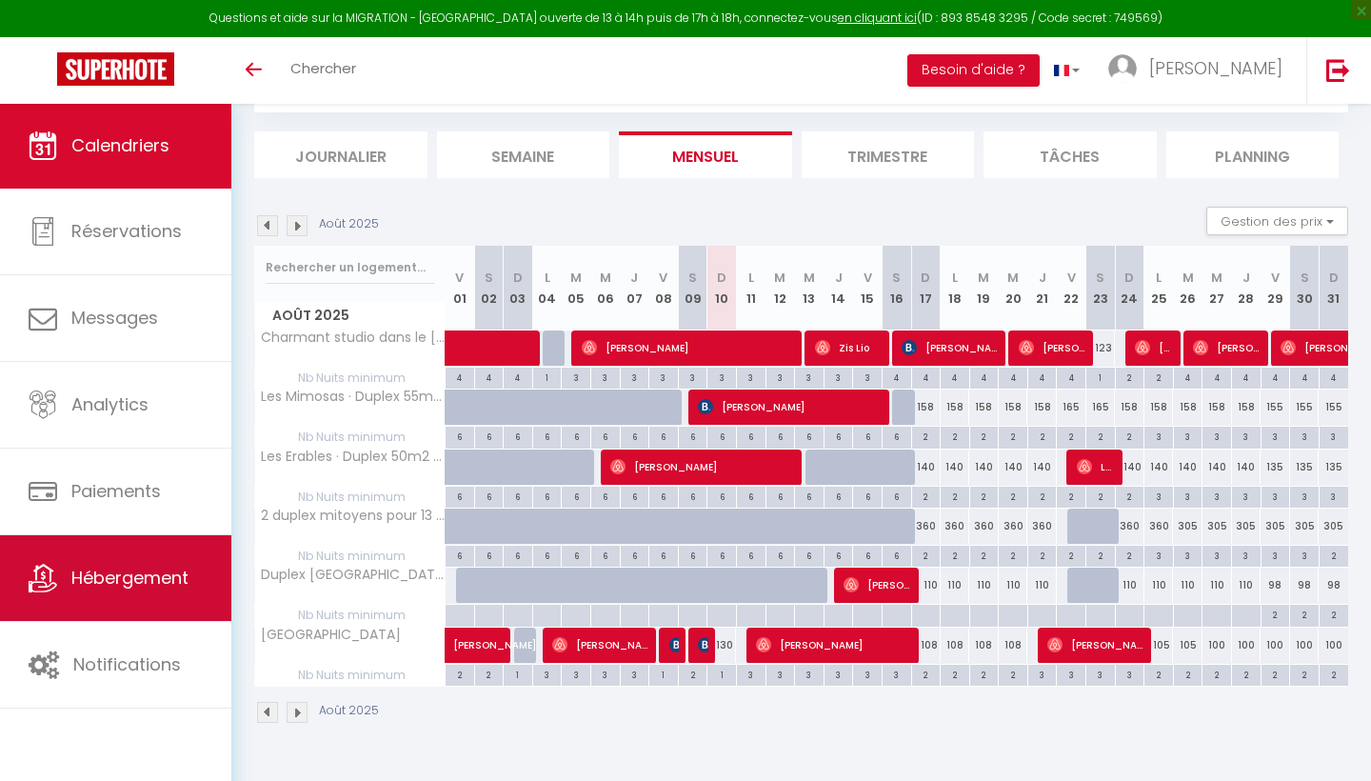
click at [127, 588] on span "Hébergement" at bounding box center [129, 578] width 117 height 24
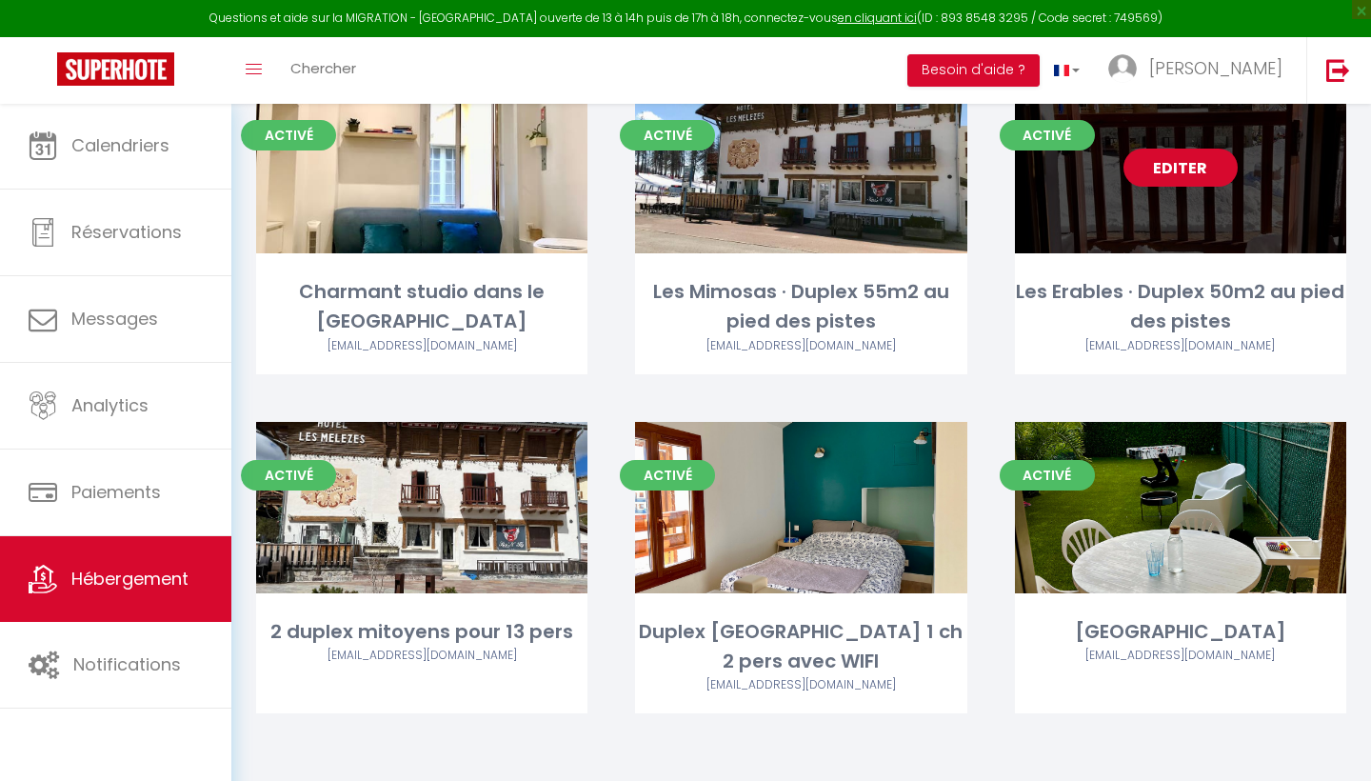
scroll to position [242, 0]
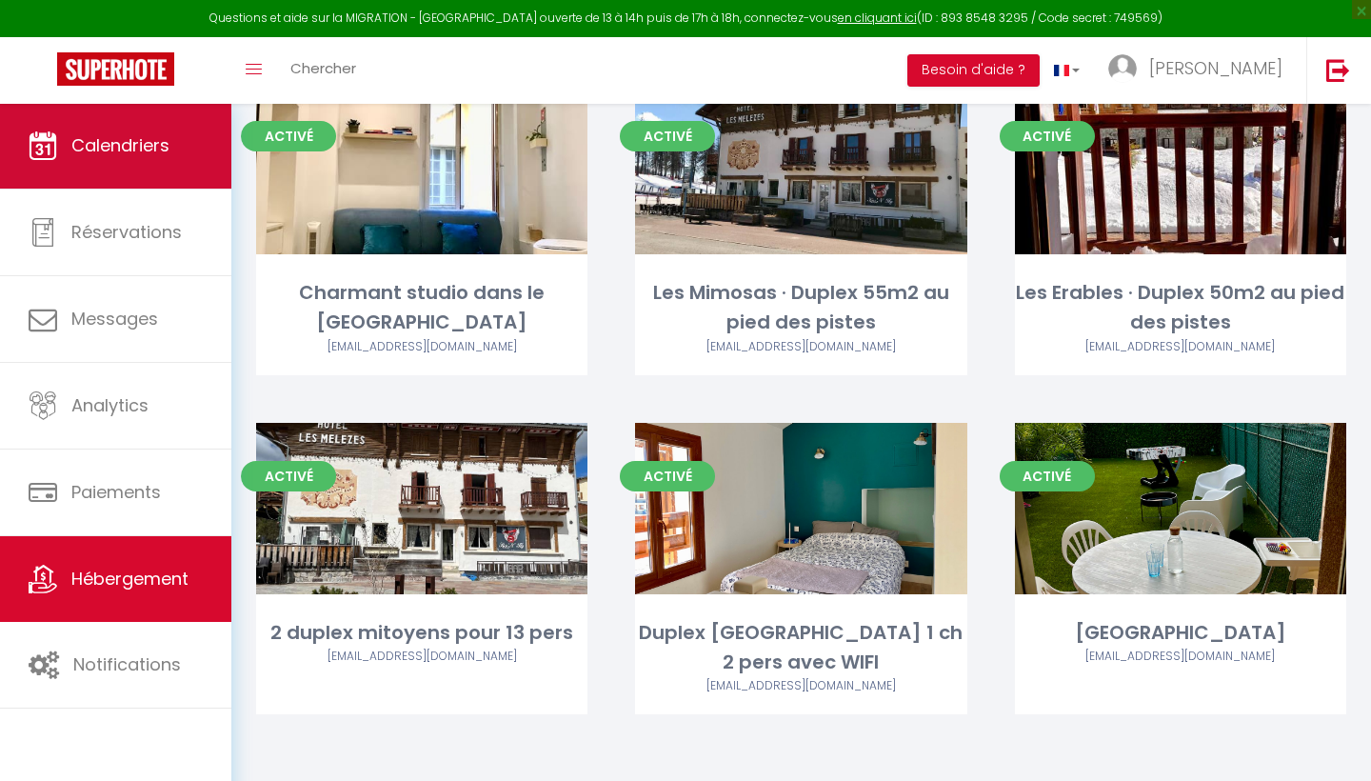
click at [104, 137] on span "Calendriers" at bounding box center [120, 145] width 98 height 24
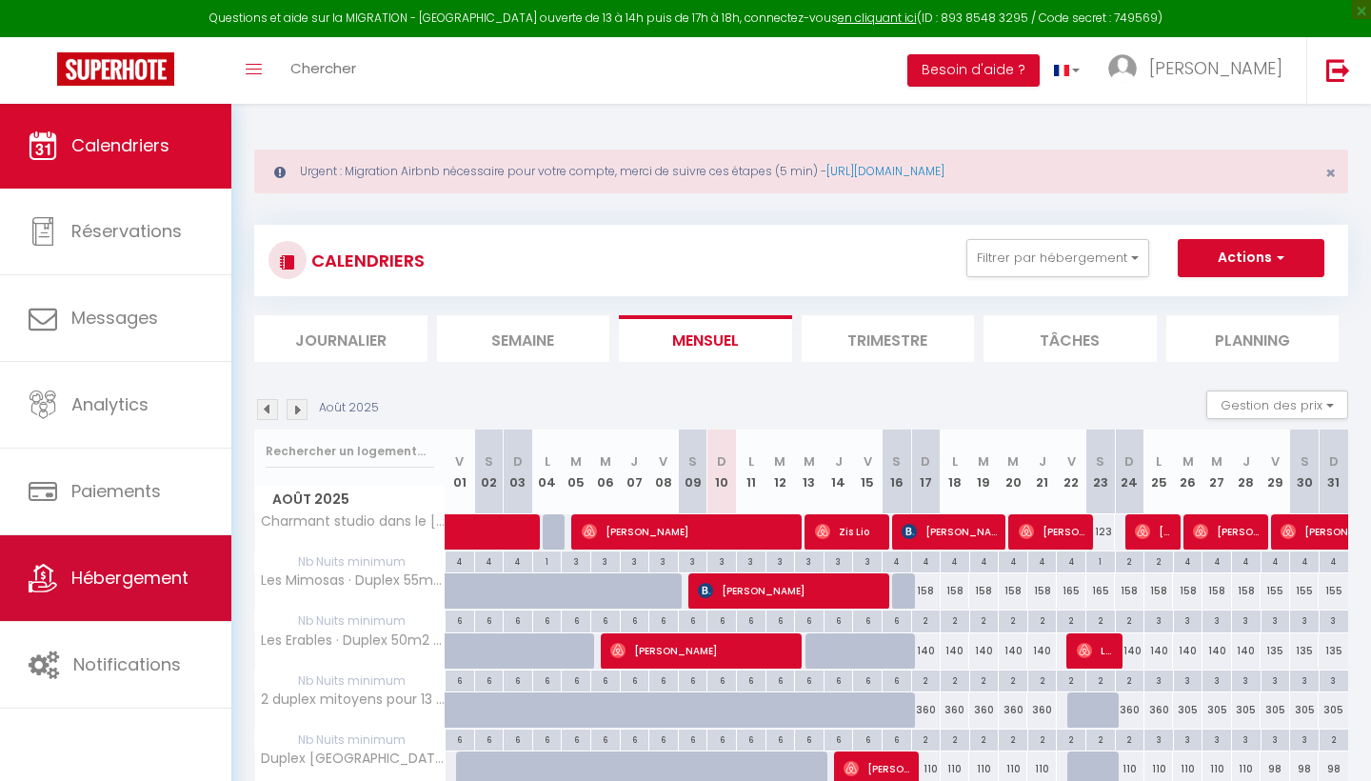
click at [184, 575] on span "Hébergement" at bounding box center [129, 578] width 117 height 24
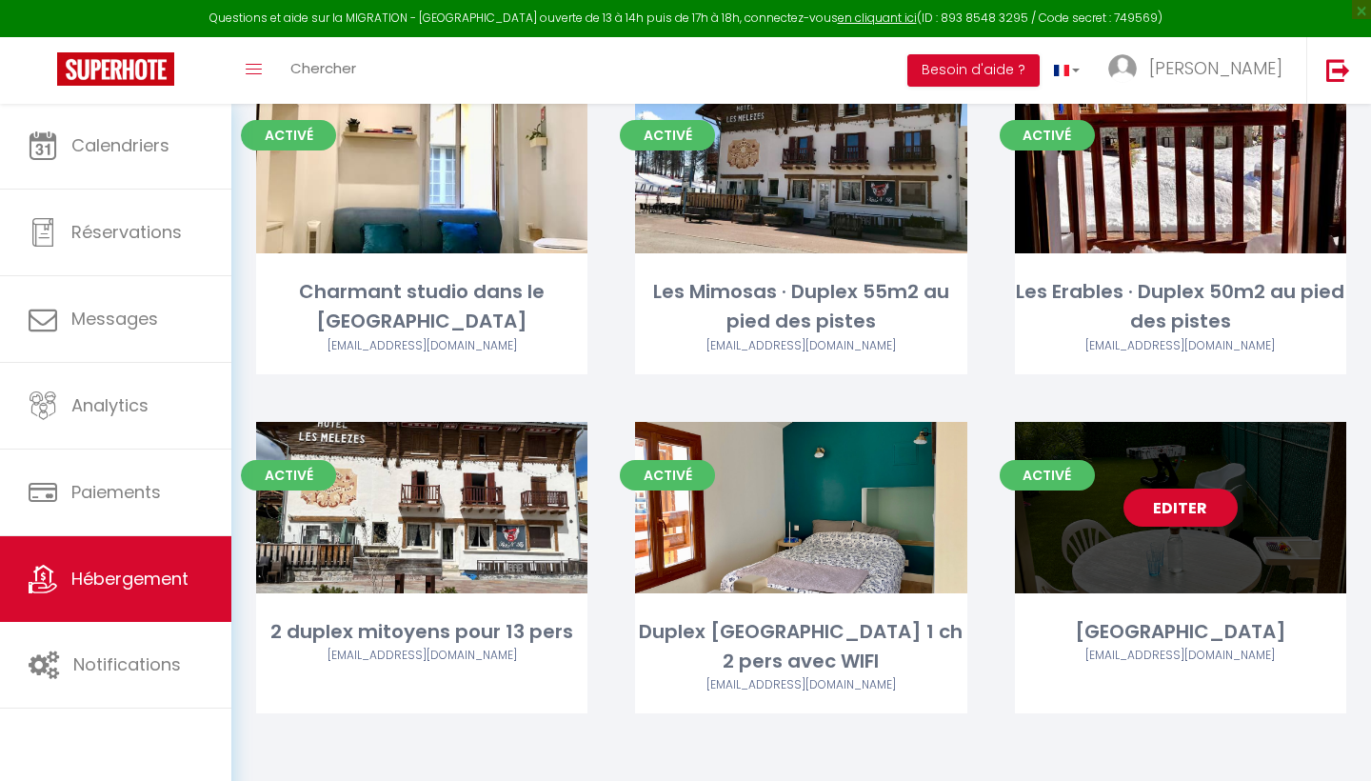
scroll to position [242, 0]
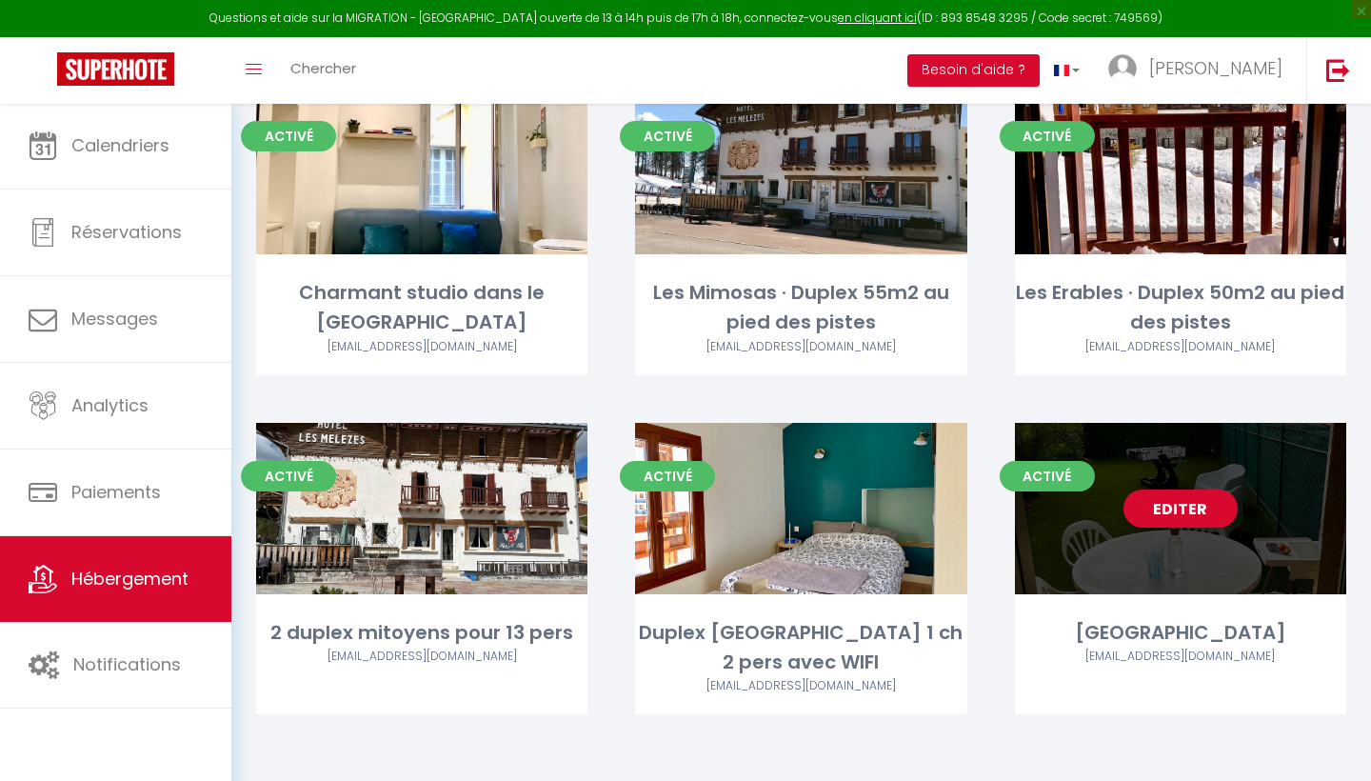
click at [1183, 498] on link "Editer" at bounding box center [1181, 508] width 114 height 38
select select "3"
select select "2"
select select "1"
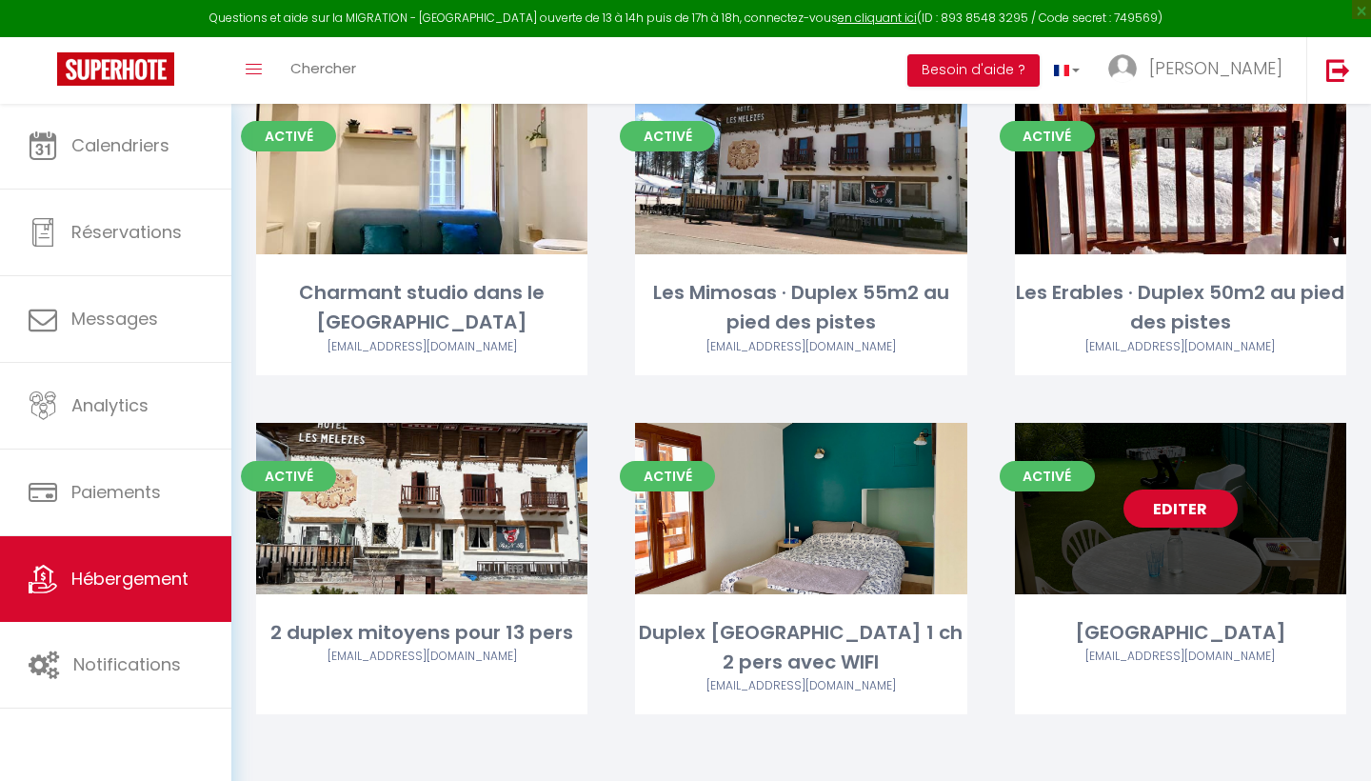
select select
select select "28"
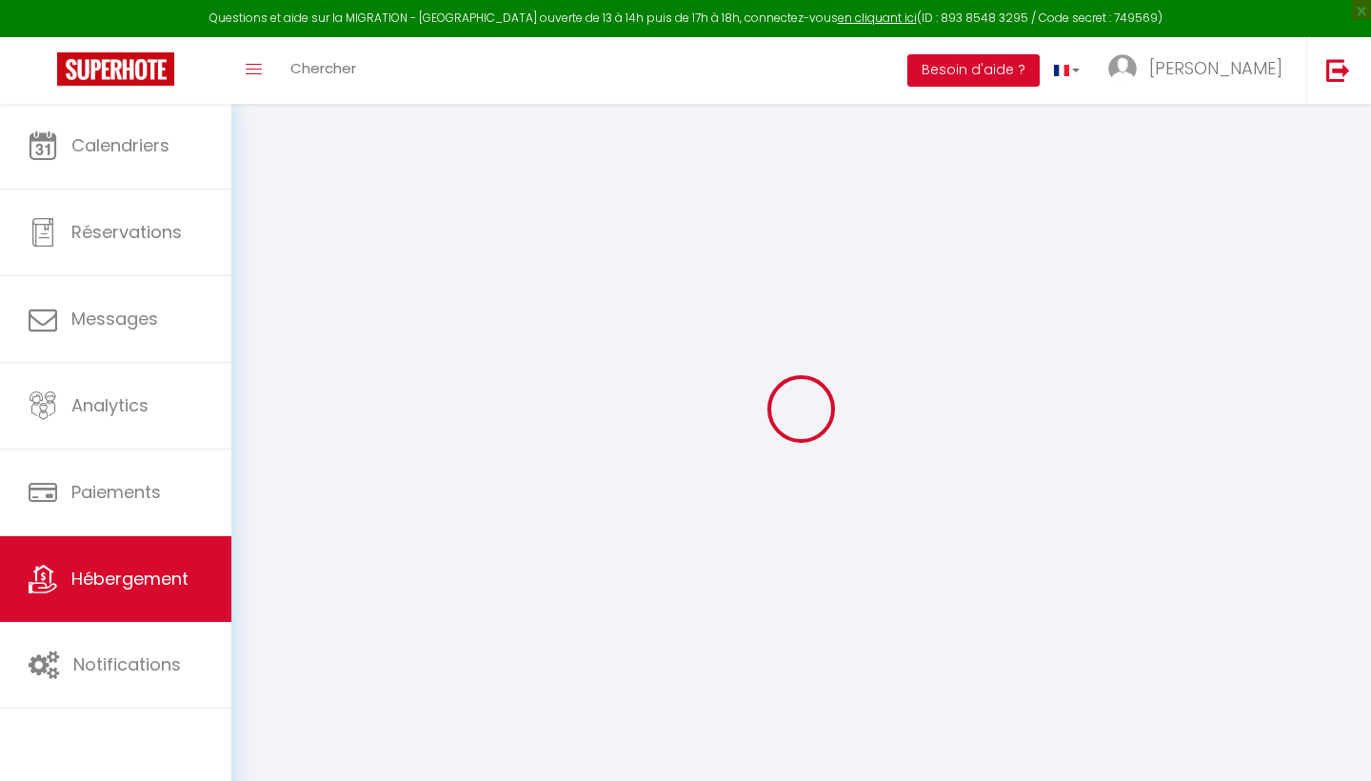
select select
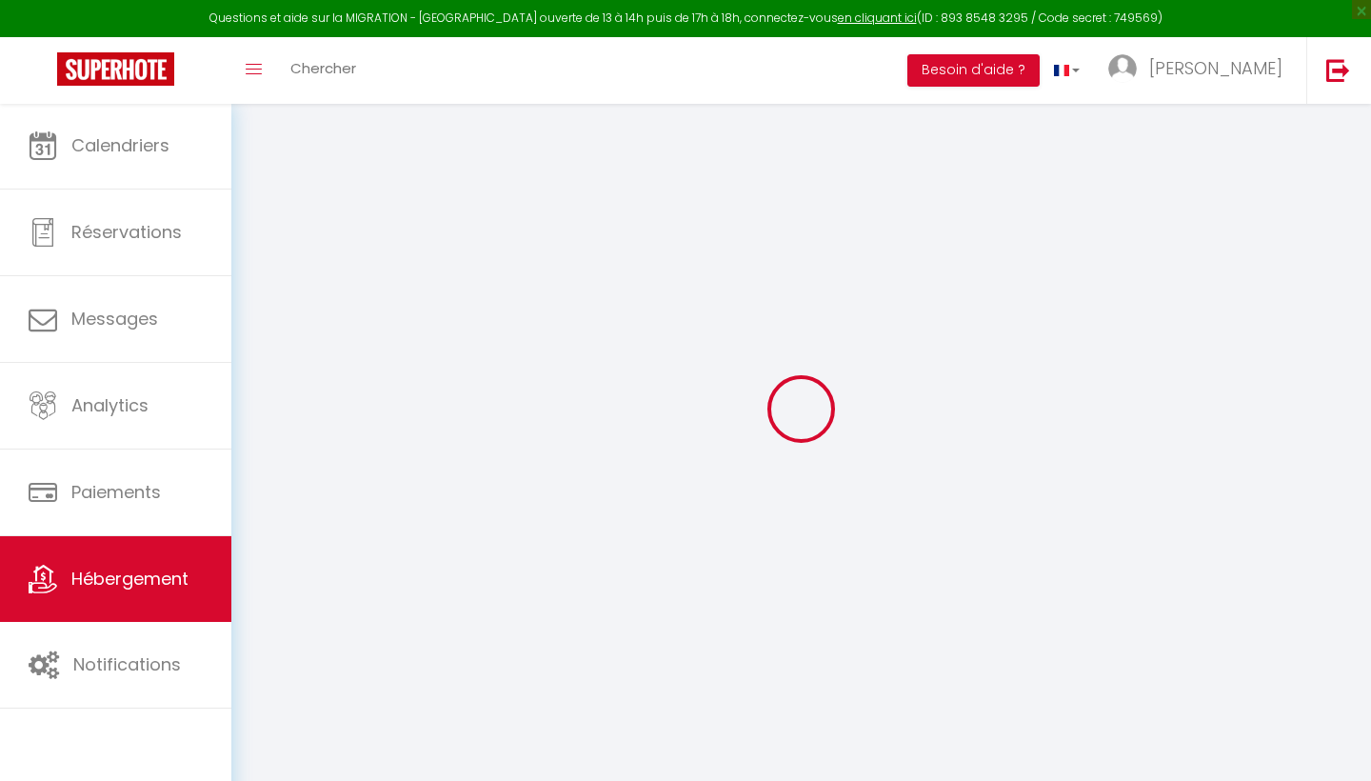
select select
checkbox input "false"
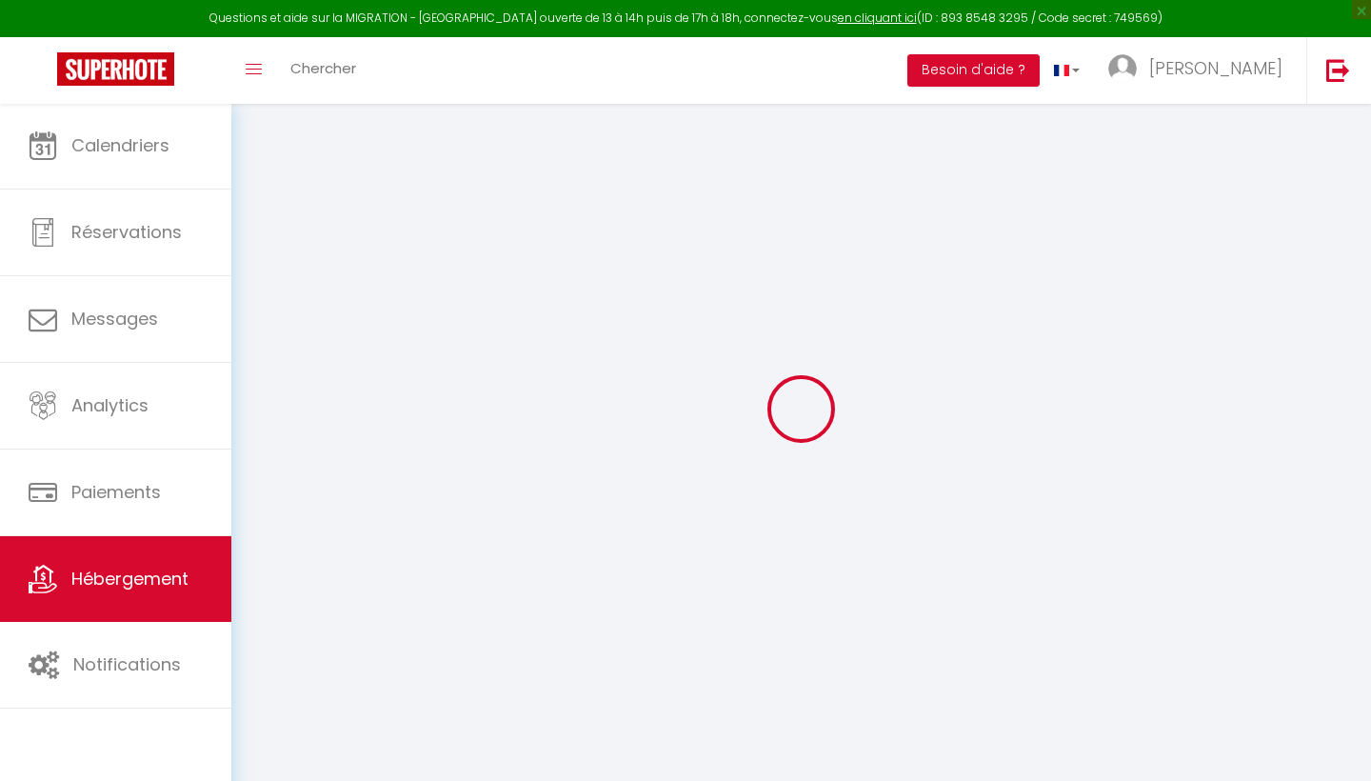
select select
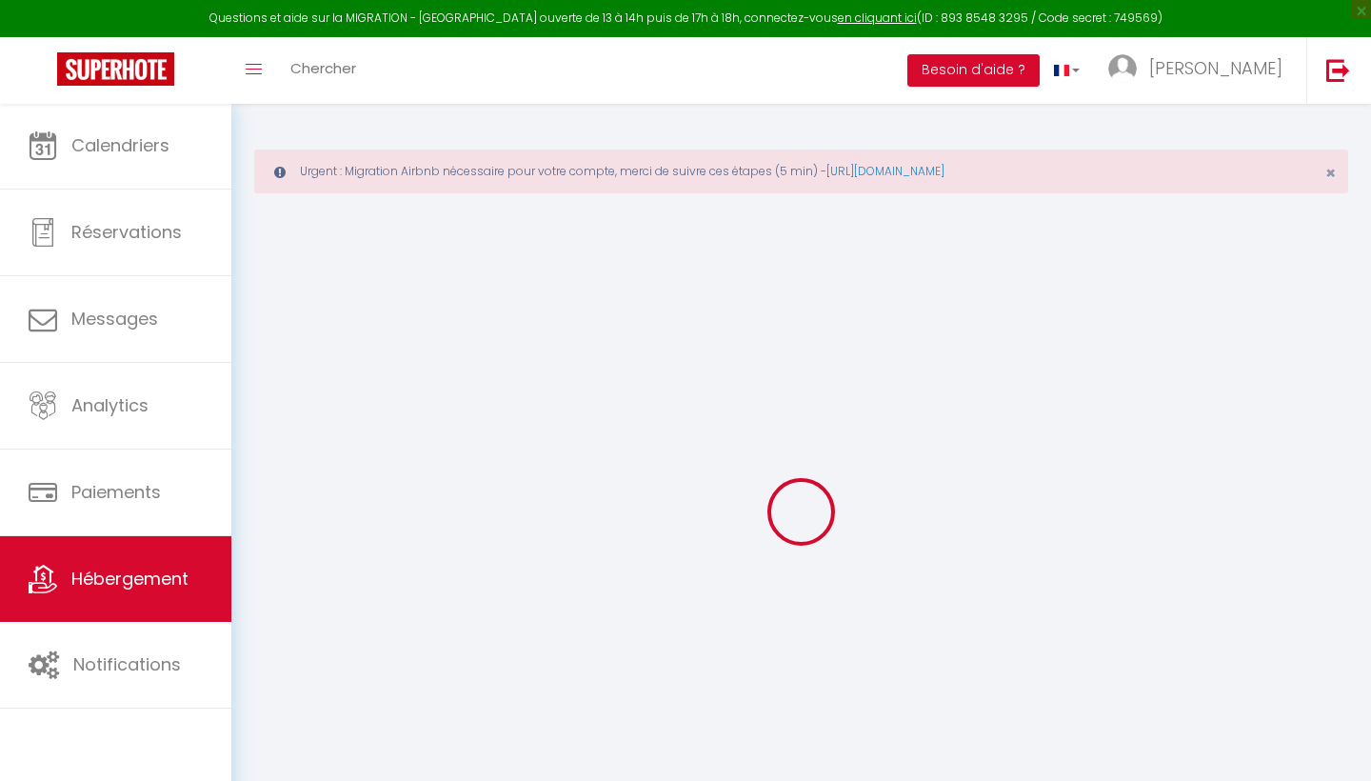
select select
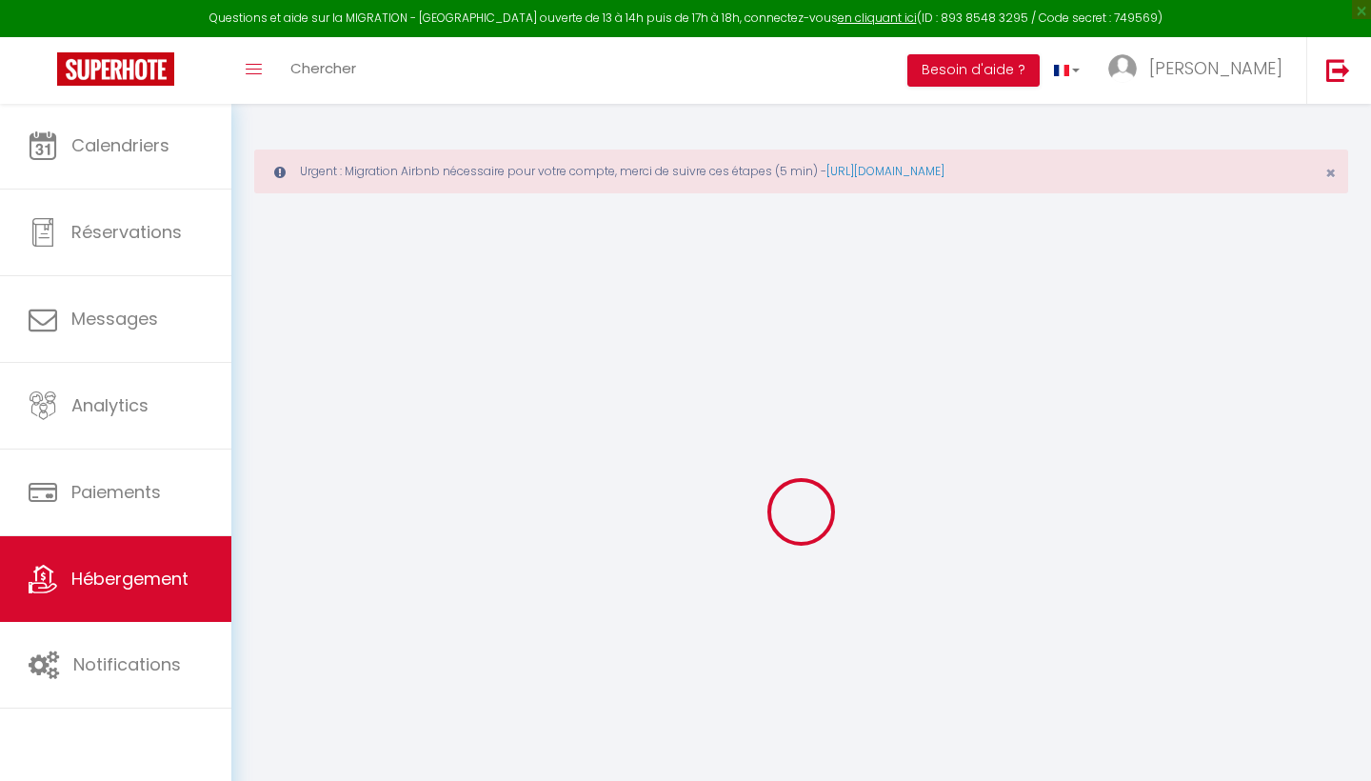
select select
checkbox input "false"
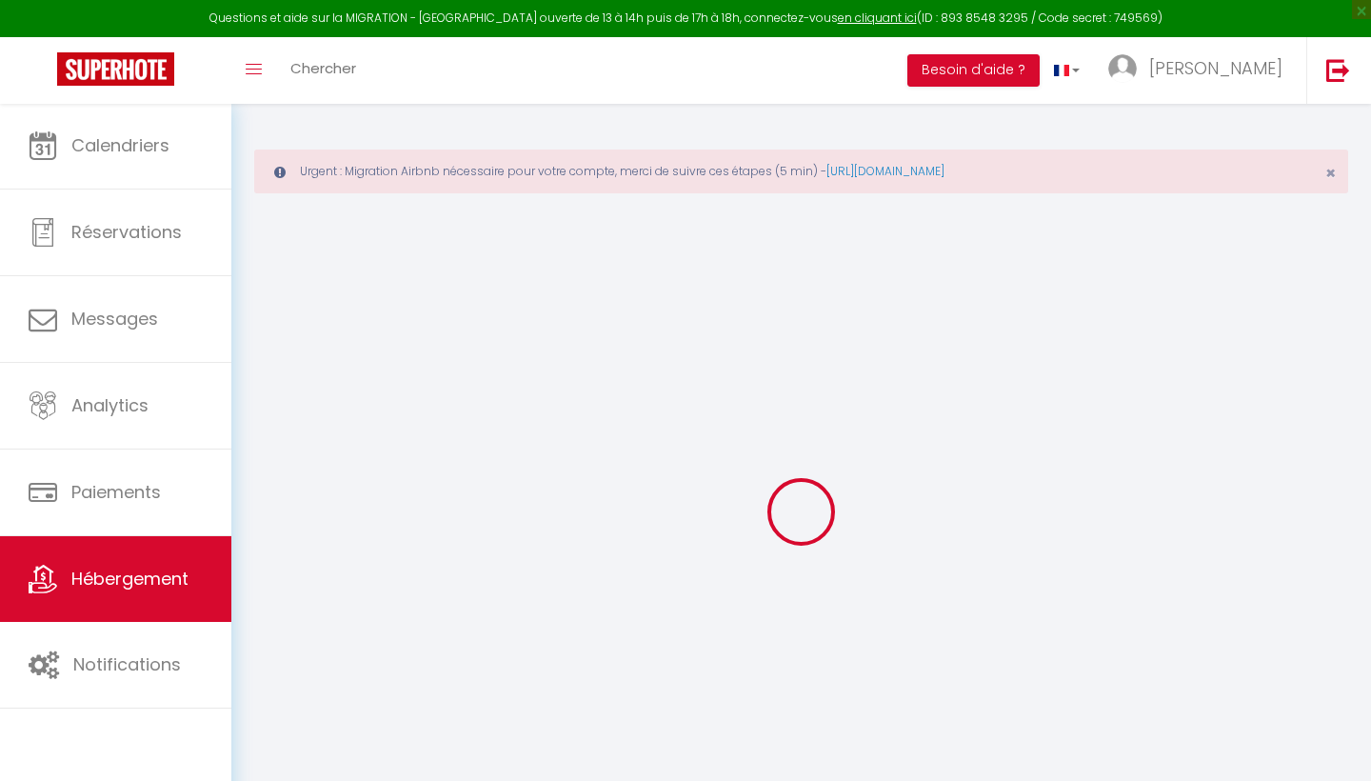
select select
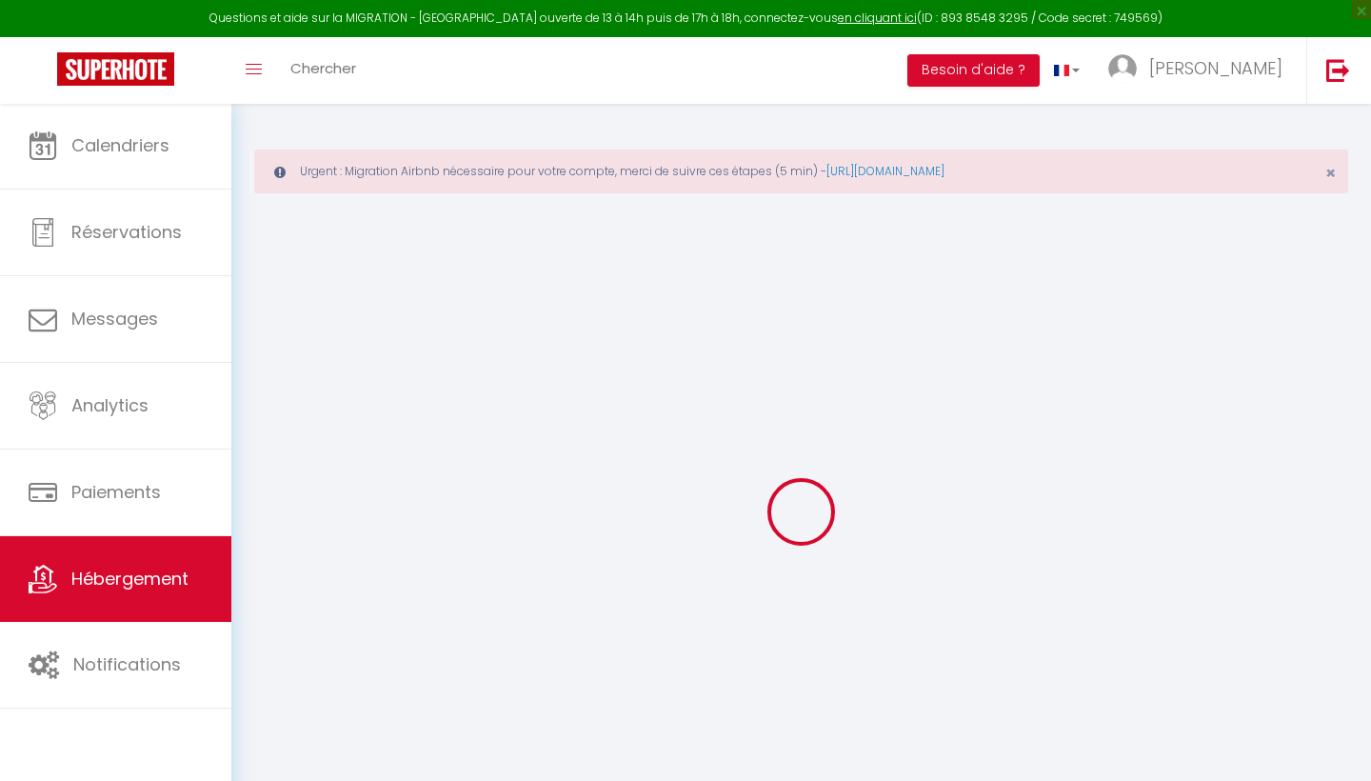
select select
checkbox input "false"
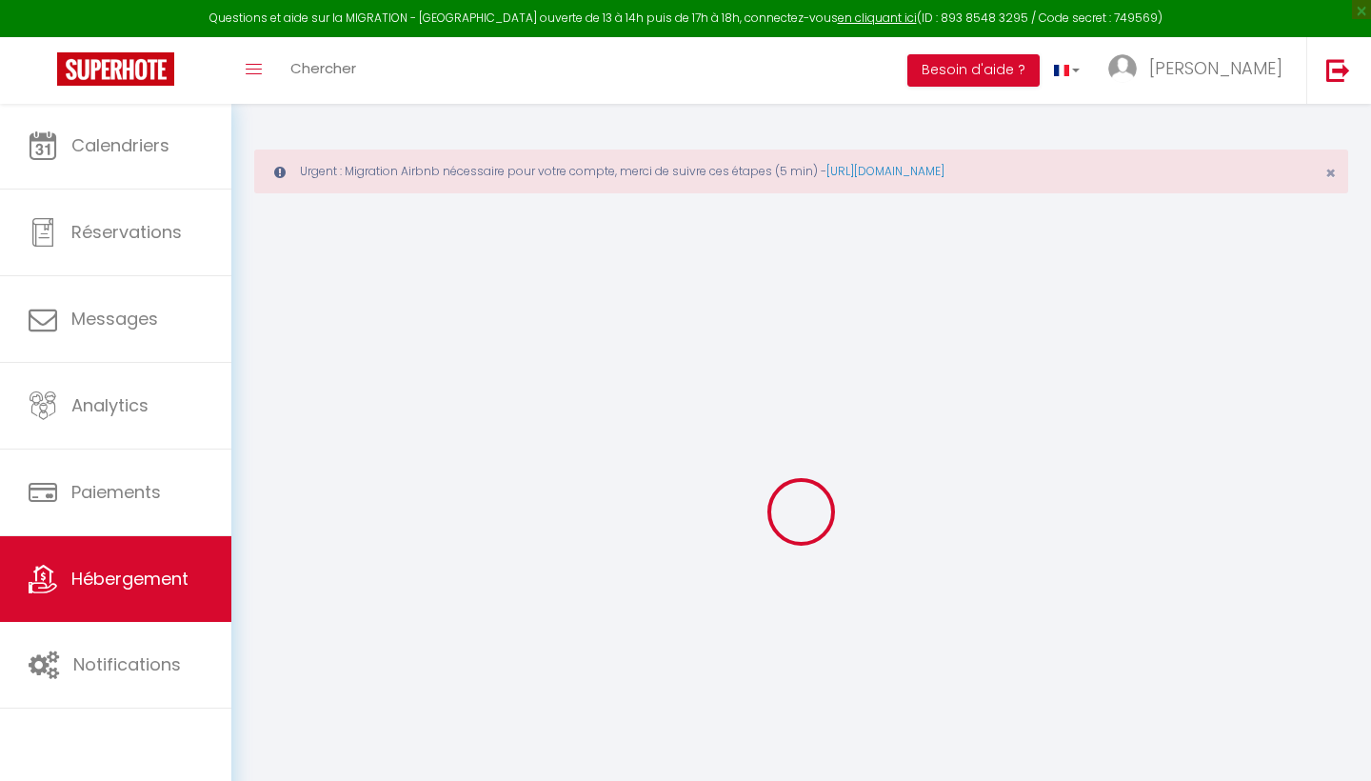
checkbox input "false"
select select
type input "[GEOGRAPHIC_DATA]"
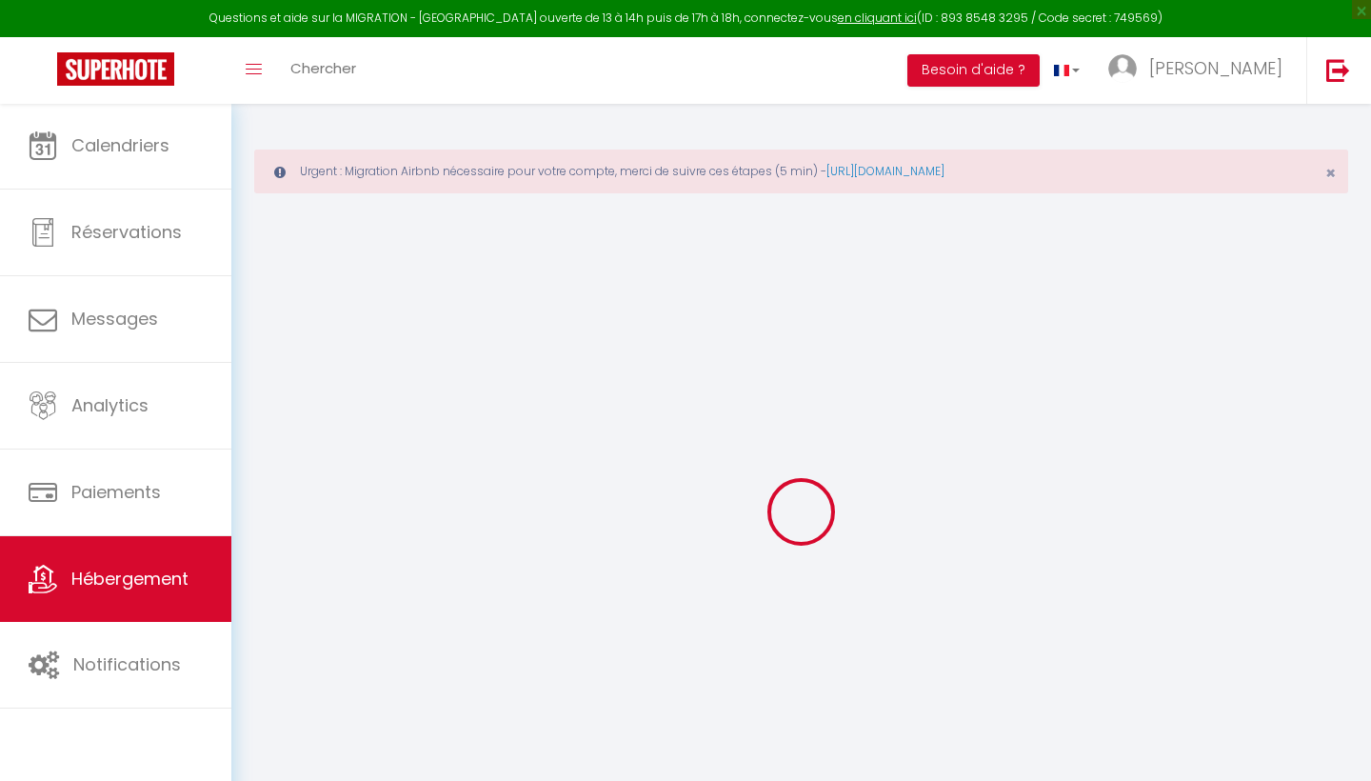
type input "[PERSON_NAME]"
type input "Francino"
select select "2"
select select "0"
select select
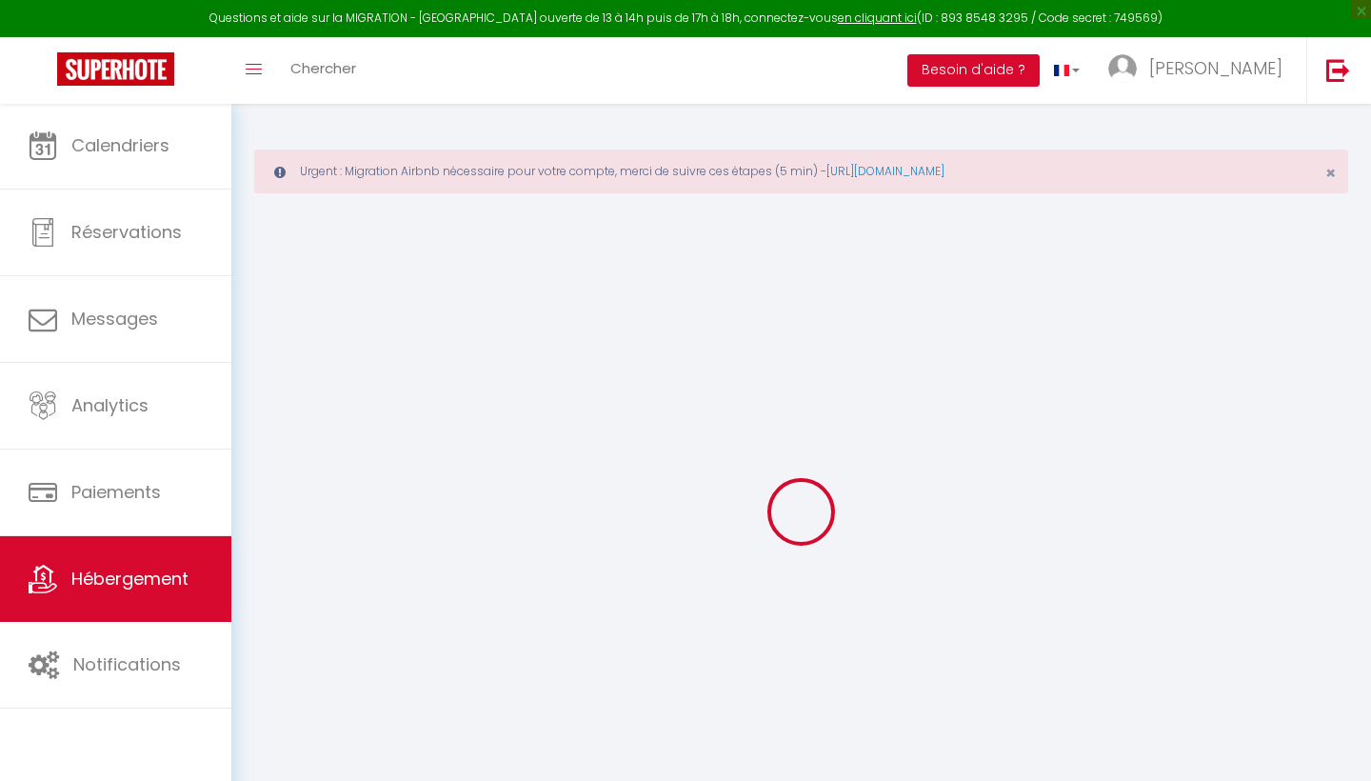
select select
type input "St-Laurent-du-Var"
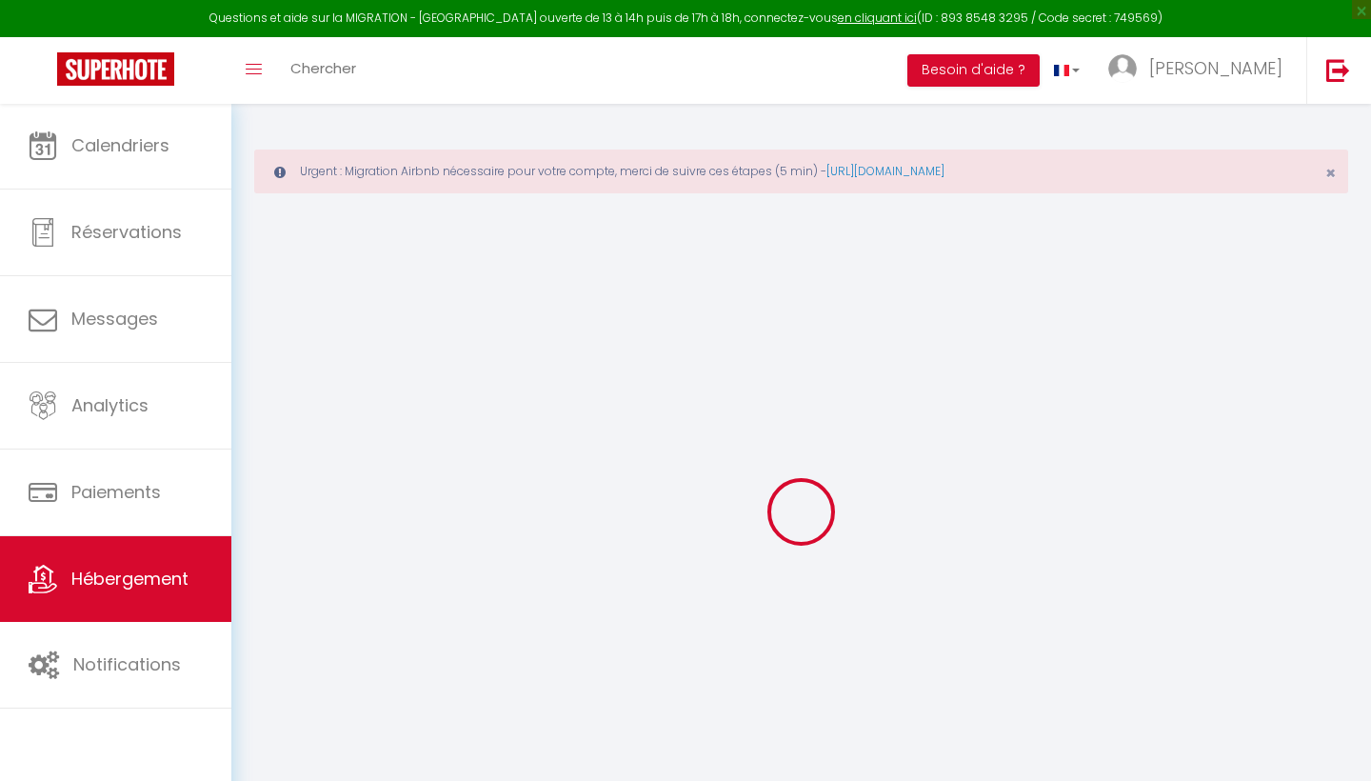
type input "[EMAIL_ADDRESS][DOMAIN_NAME]"
select select
checkbox input "false"
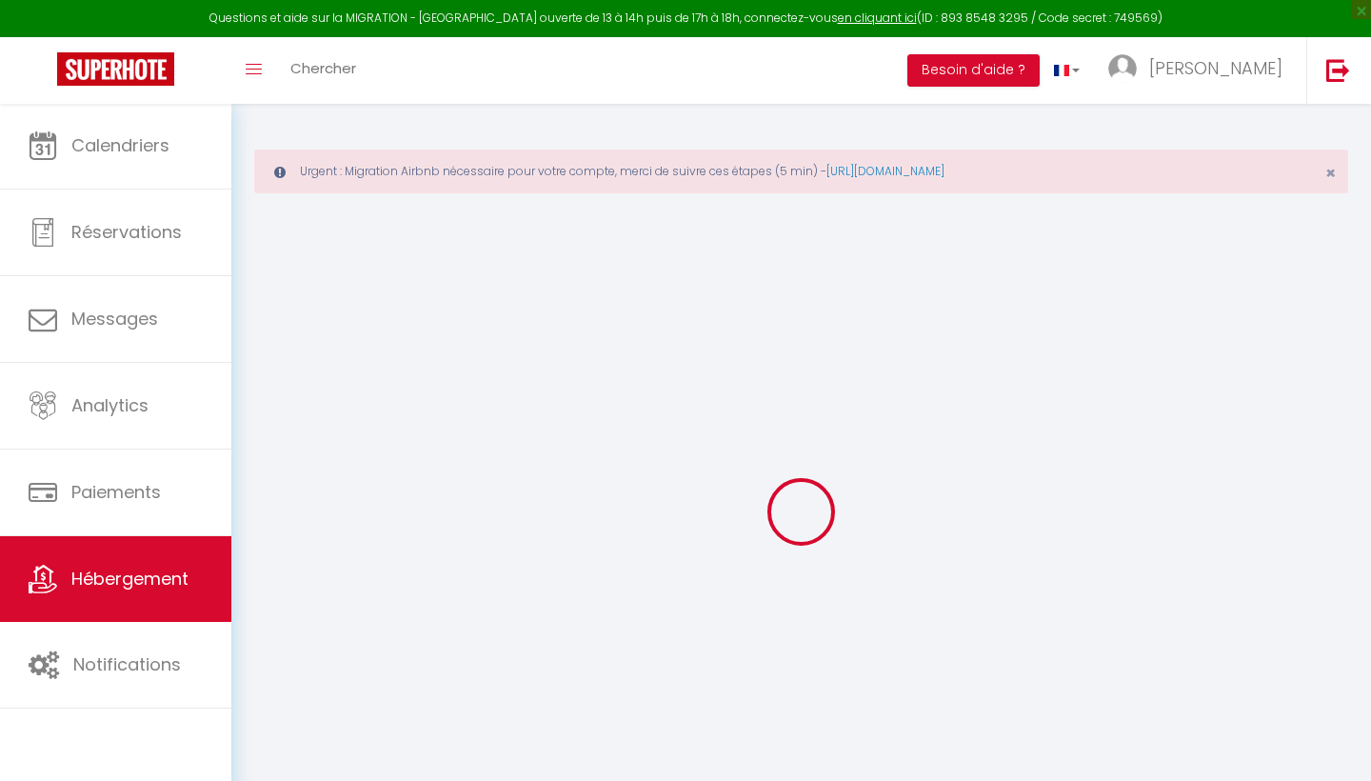
checkbox input "false"
type input "0"
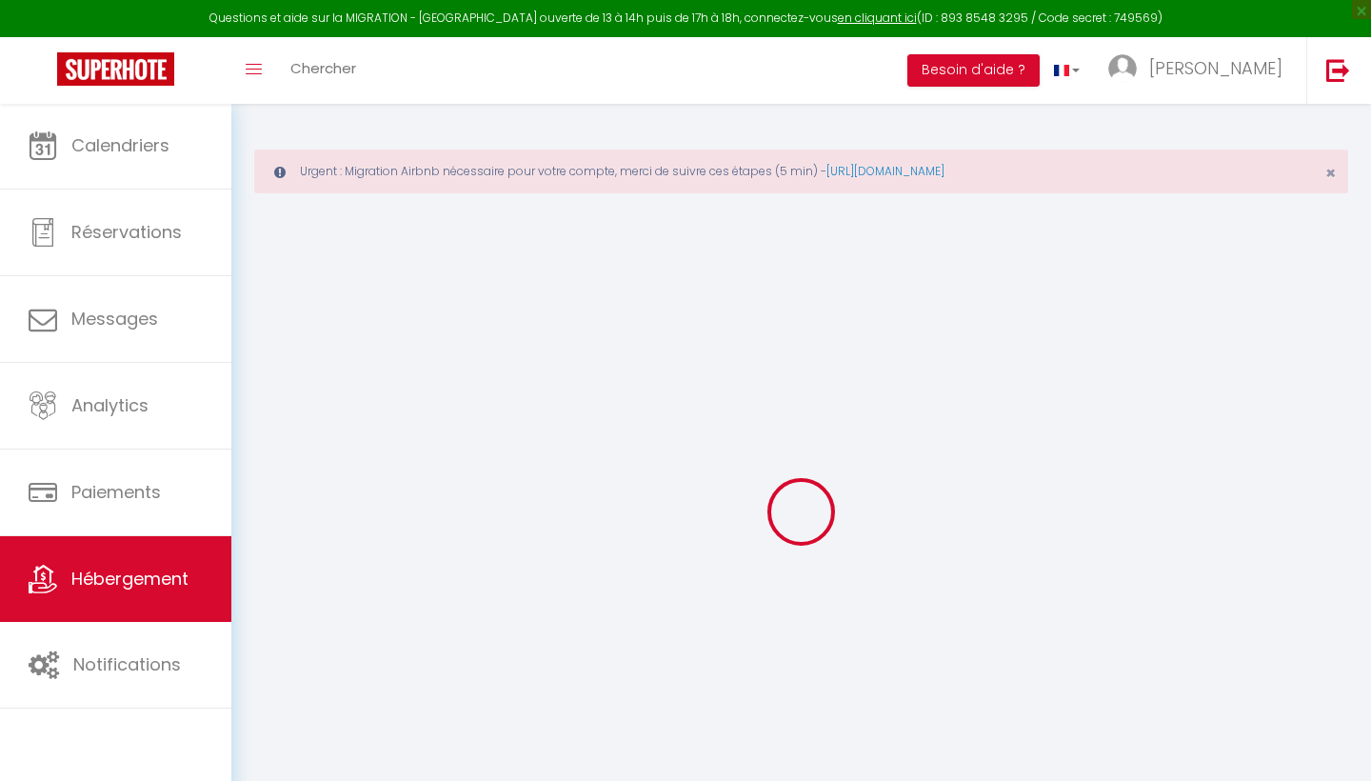
select select "+ 18 %"
select select "+ 28 %"
select select "+ 5 %"
select select
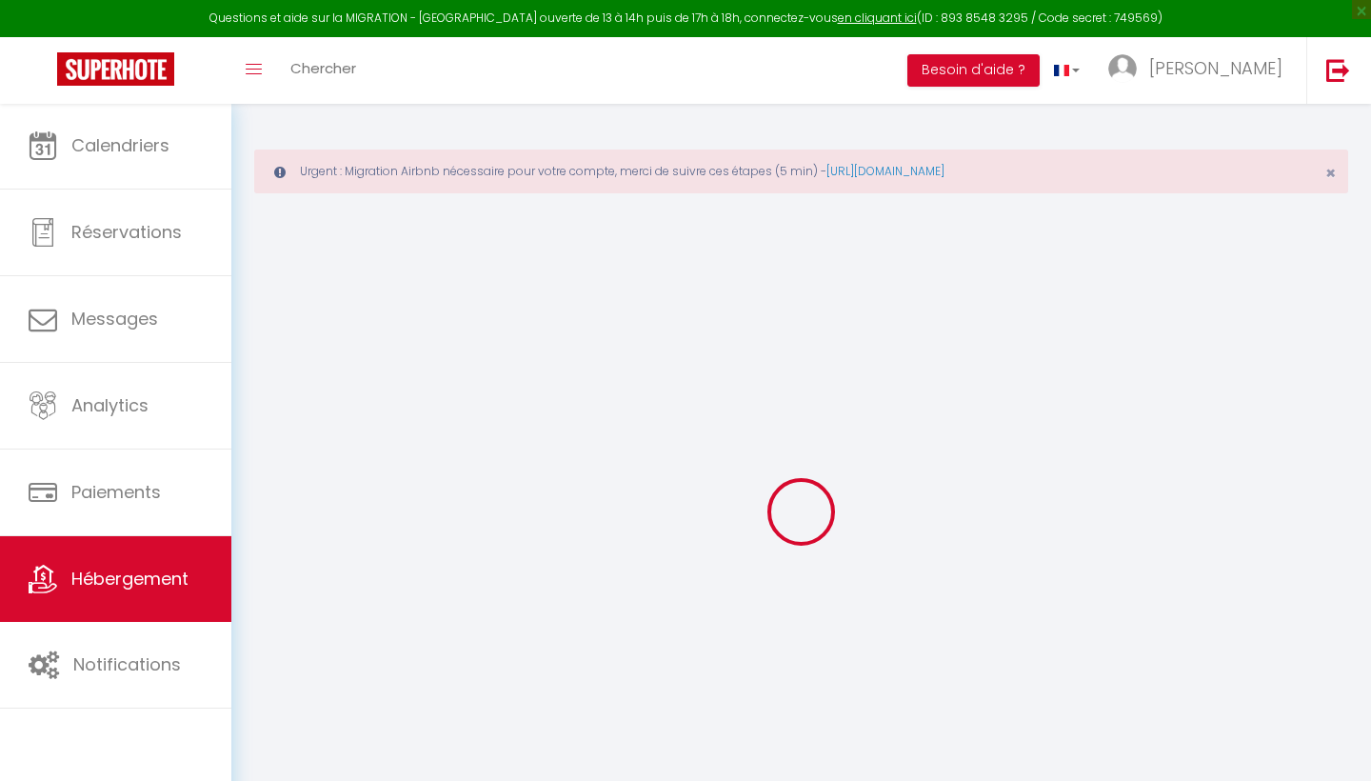
select select
checkbox input "false"
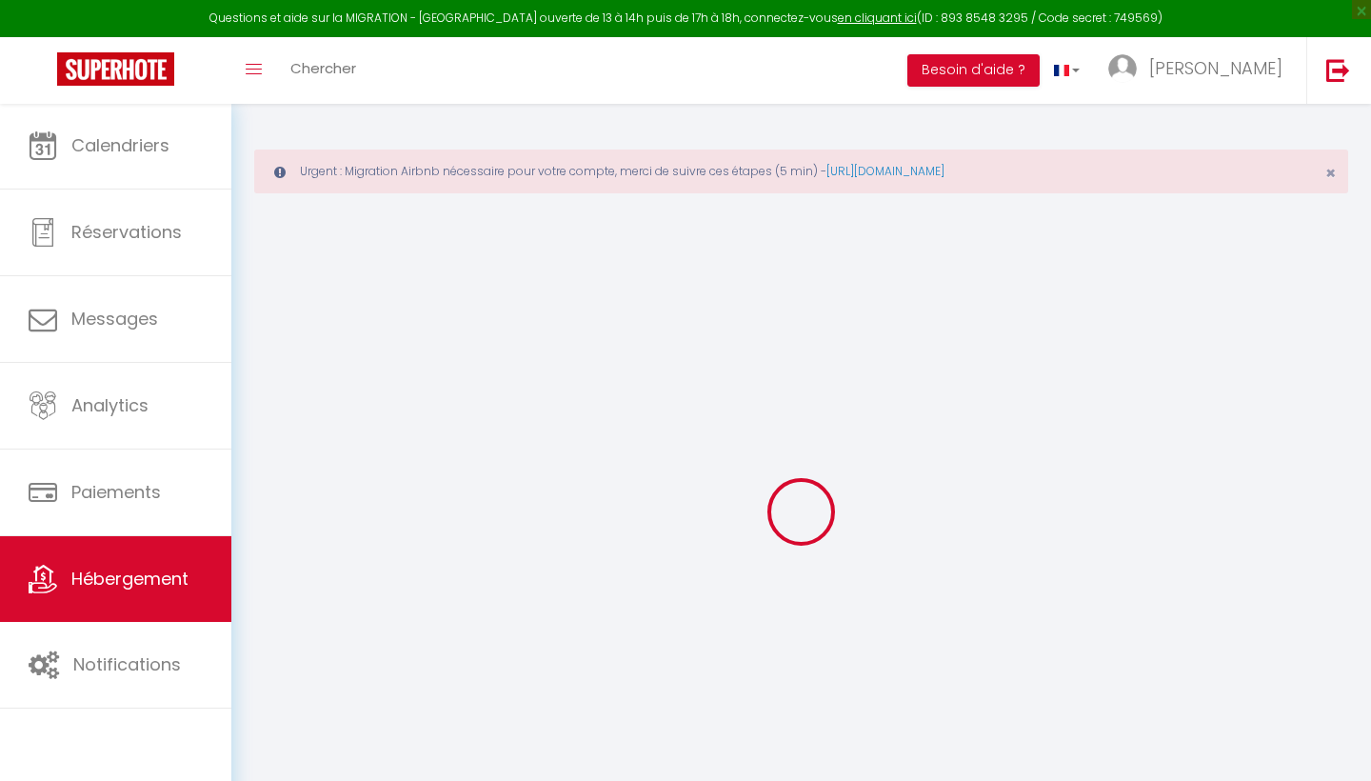
checkbox input "false"
select select
checkbox input "false"
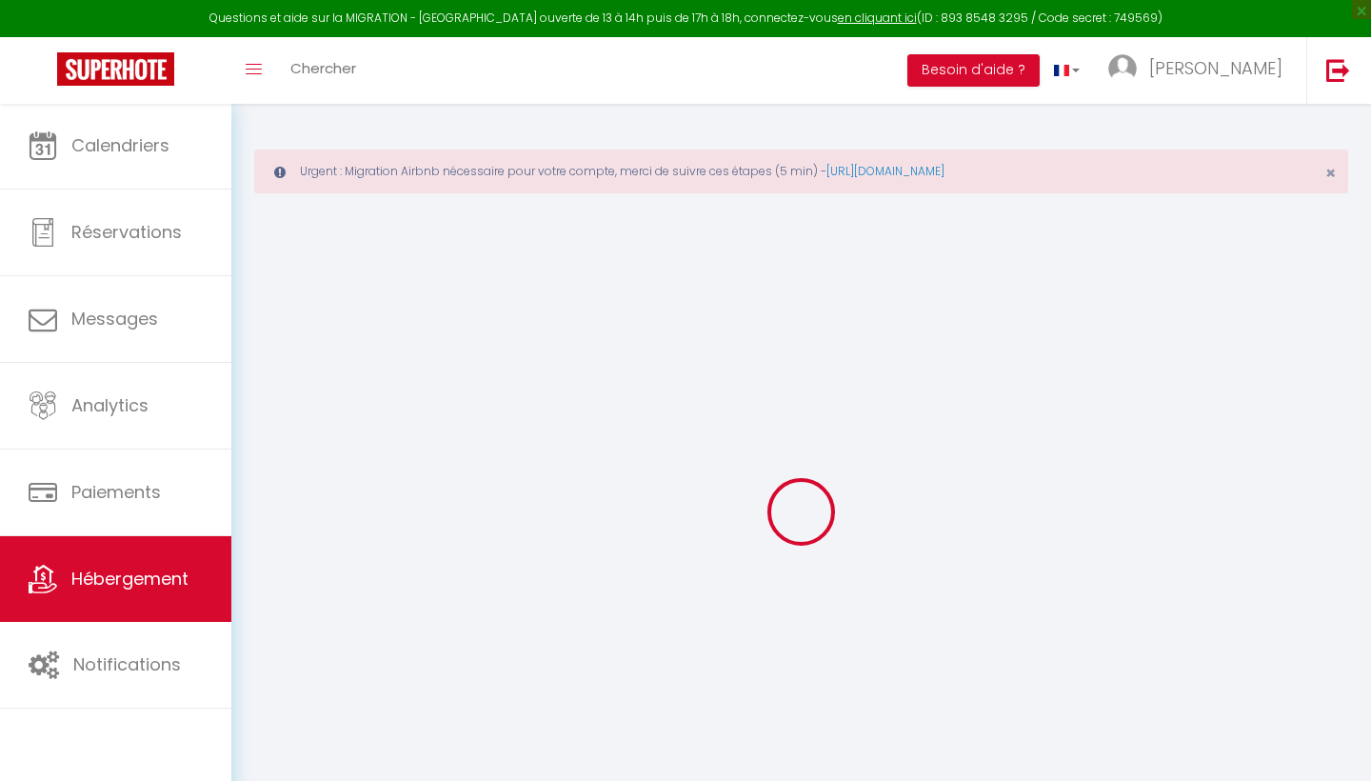
checkbox input "false"
select select "14:00"
select select
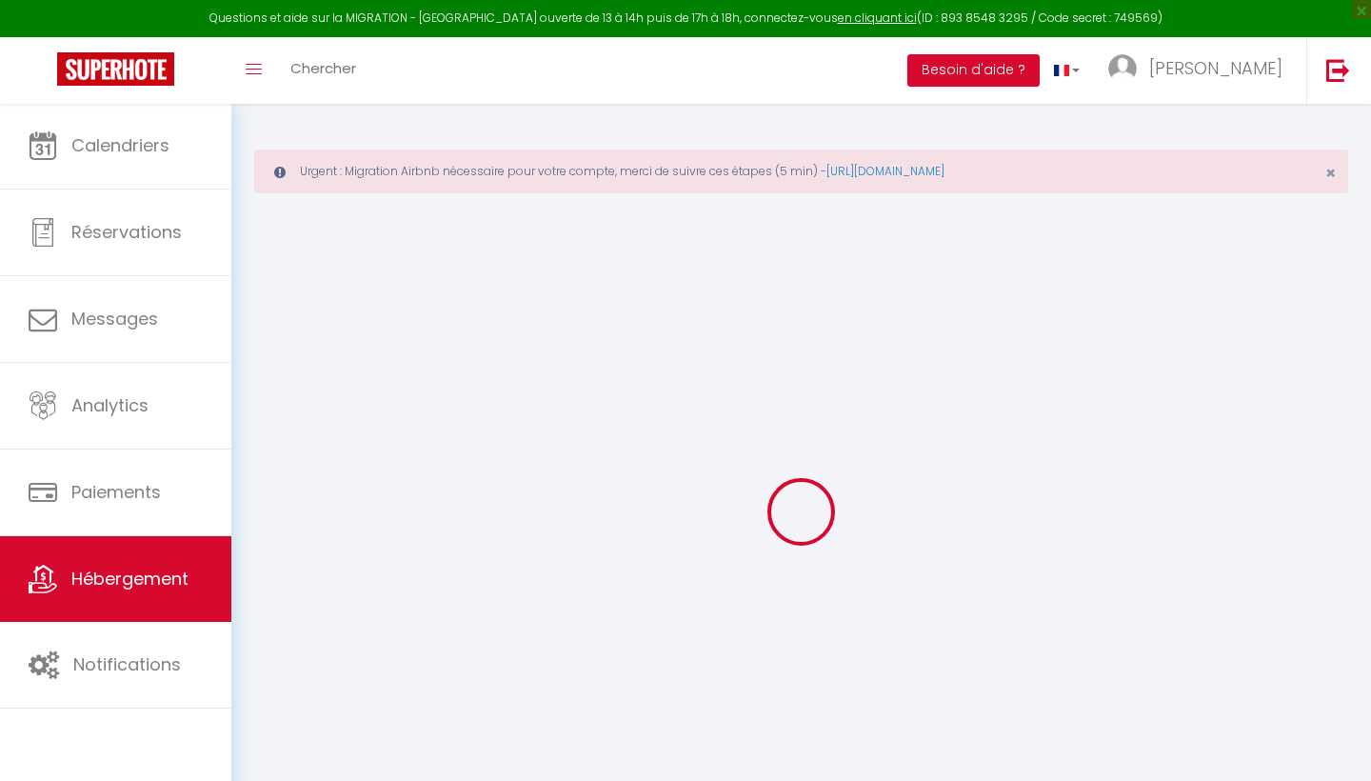
select select "11:00"
select select "30"
select select "120"
select select
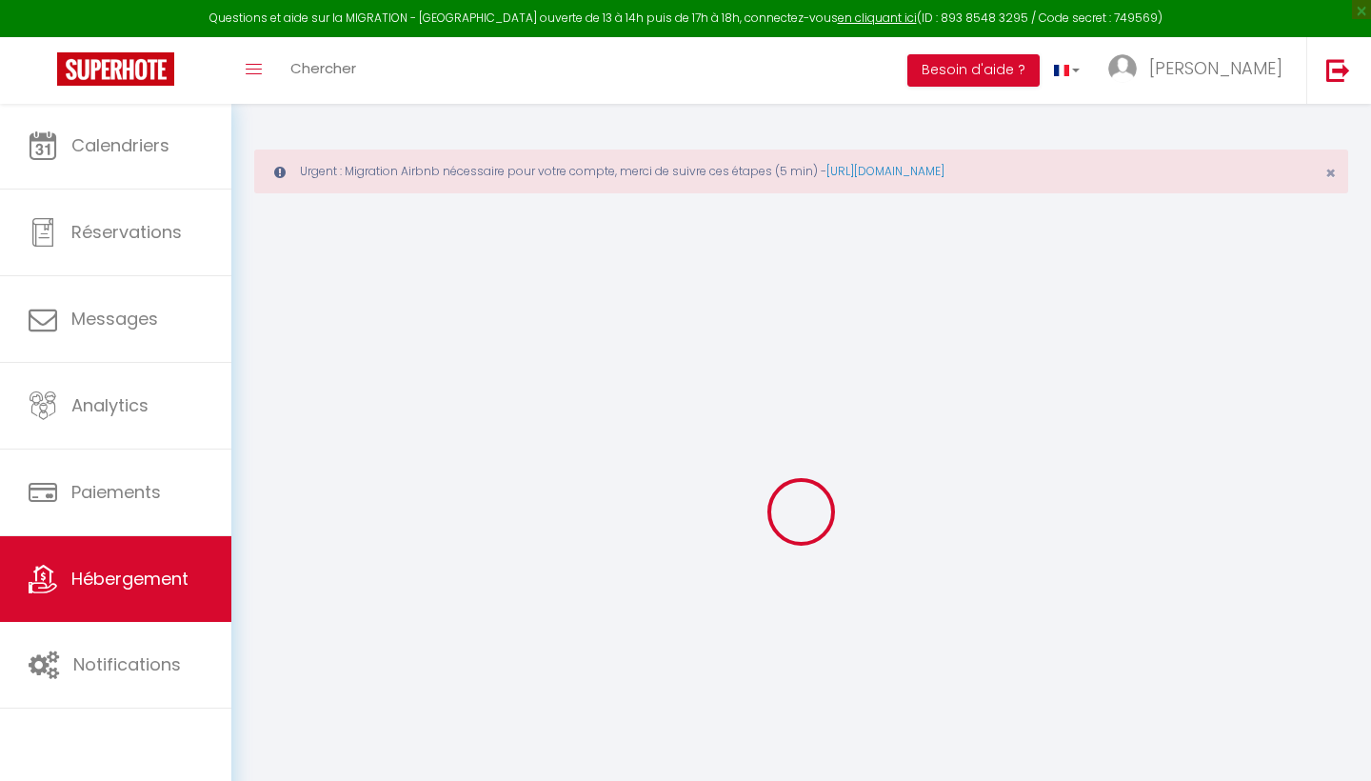
checkbox input "false"
select select "5722-1465275954768356992"
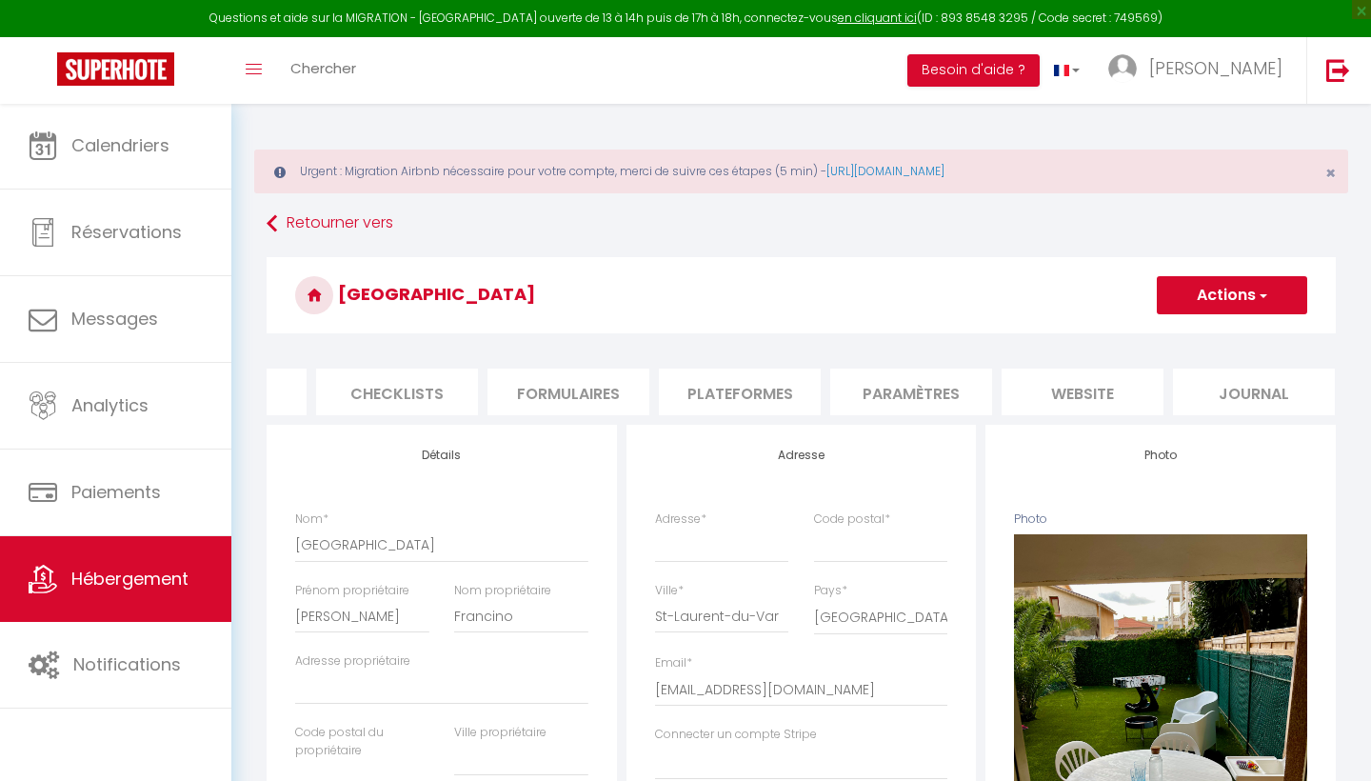
scroll to position [0, 635]
click at [783, 385] on li "Plateformes" at bounding box center [741, 391] width 162 height 47
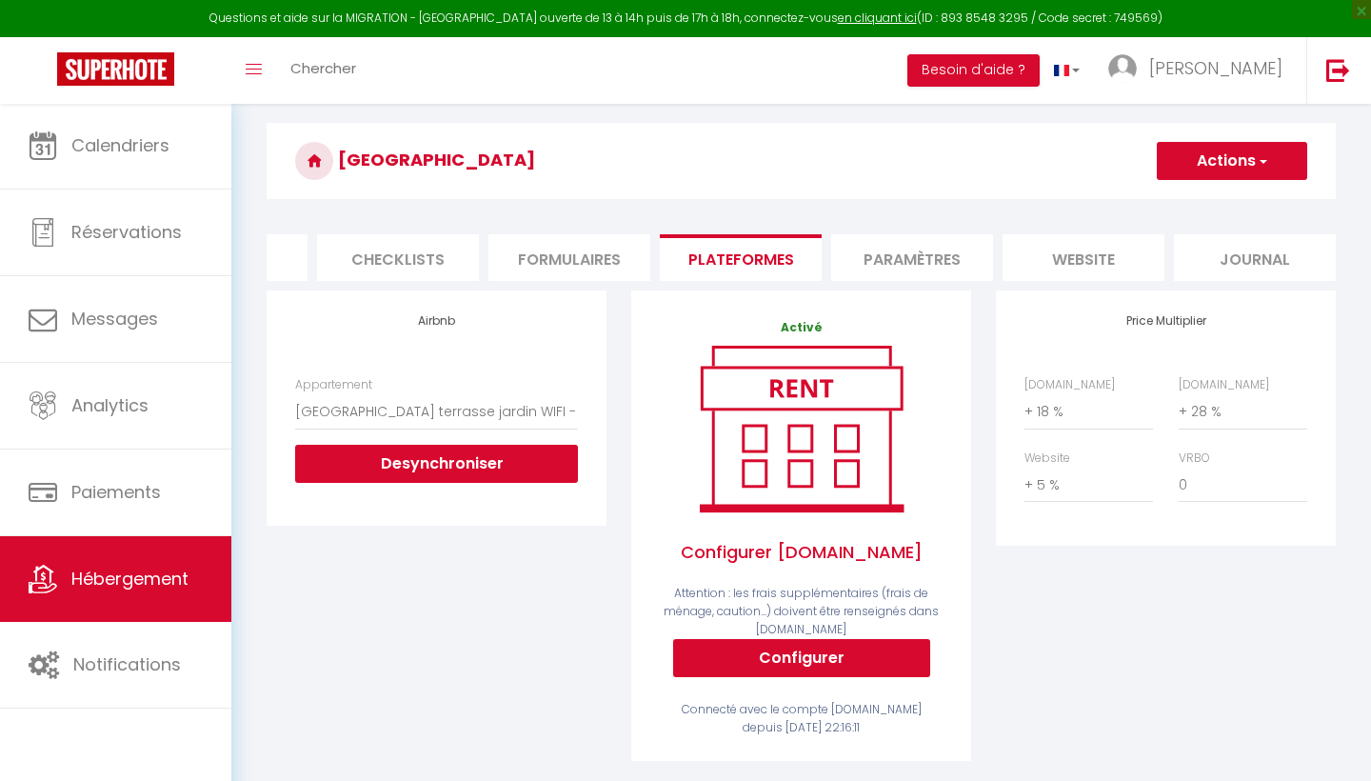
scroll to position [135, 0]
